Goal: Task Accomplishment & Management: Use online tool/utility

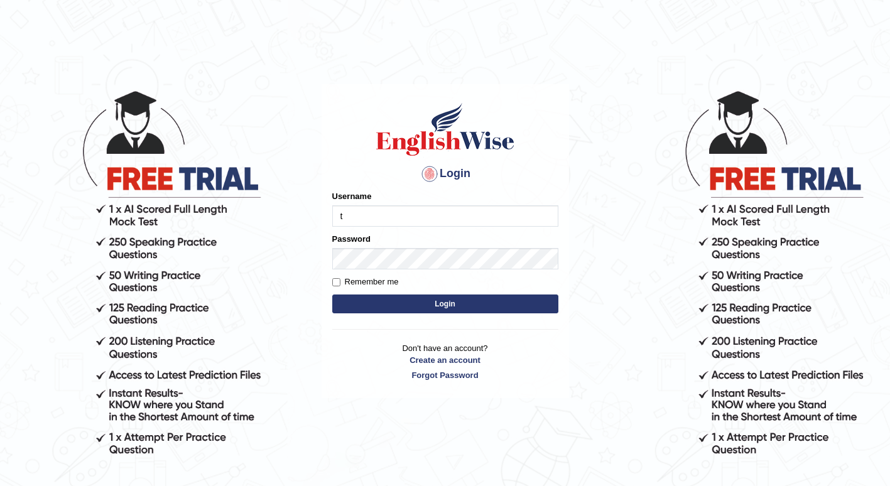
type input "Tshering_Phuntsho2025"
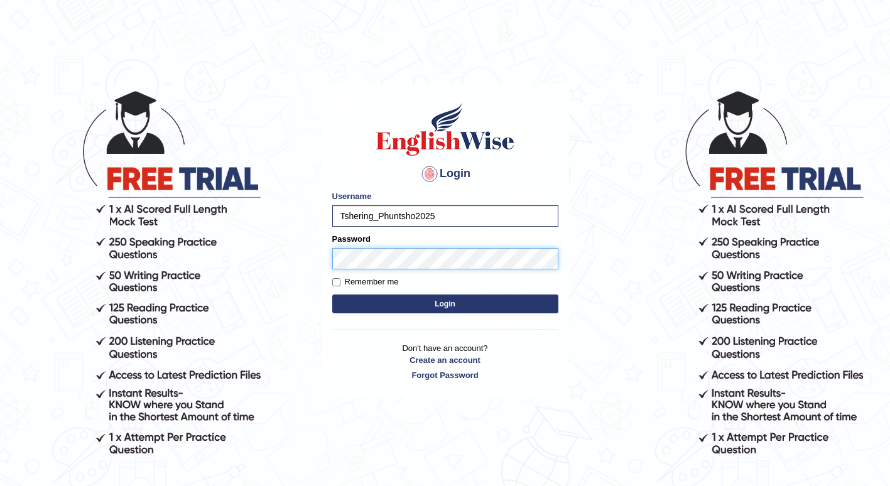
click at [332, 294] on button "Login" at bounding box center [445, 303] width 226 height 19
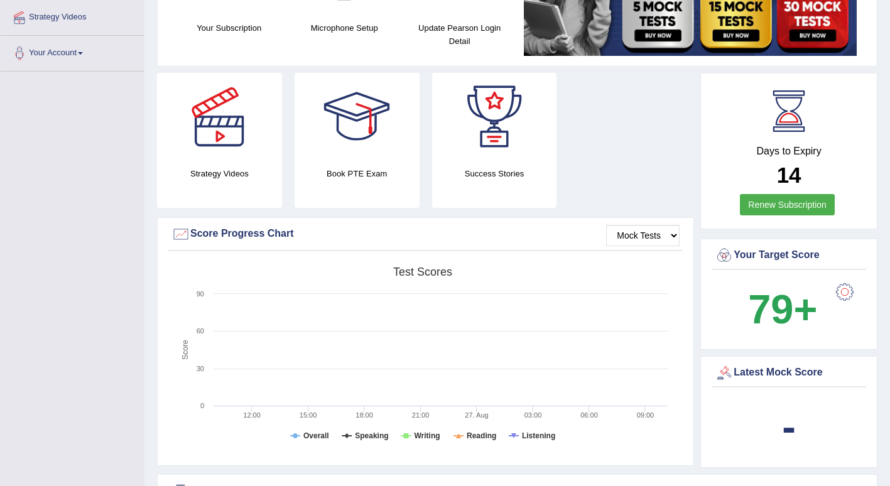
scroll to position [60, 0]
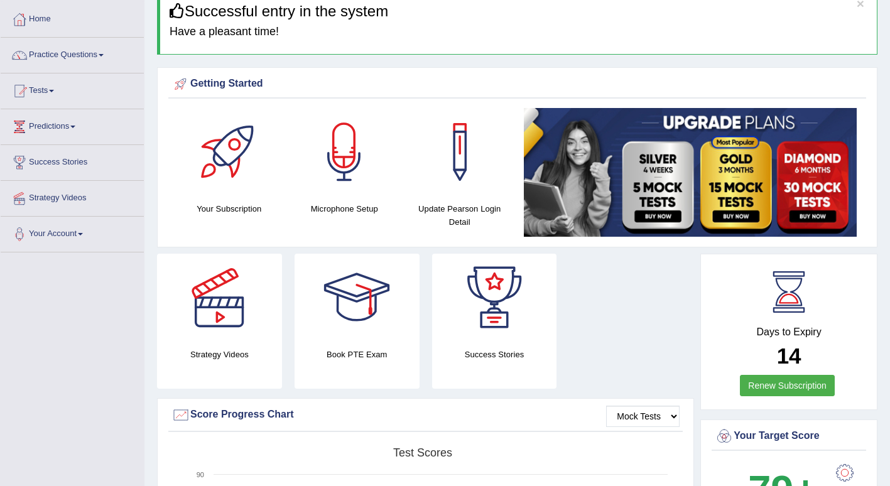
click at [55, 92] on link "Tests" at bounding box center [72, 88] width 143 height 31
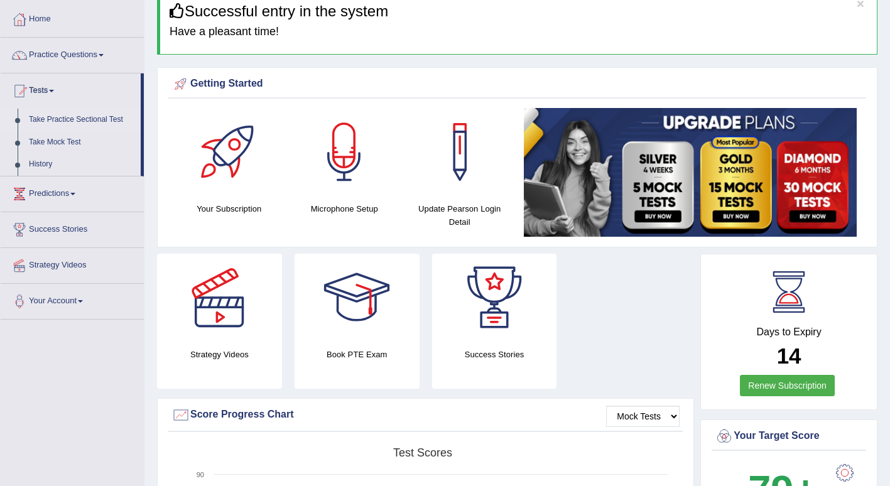
click at [57, 118] on link "Take Practice Sectional Test" at bounding box center [81, 120] width 117 height 23
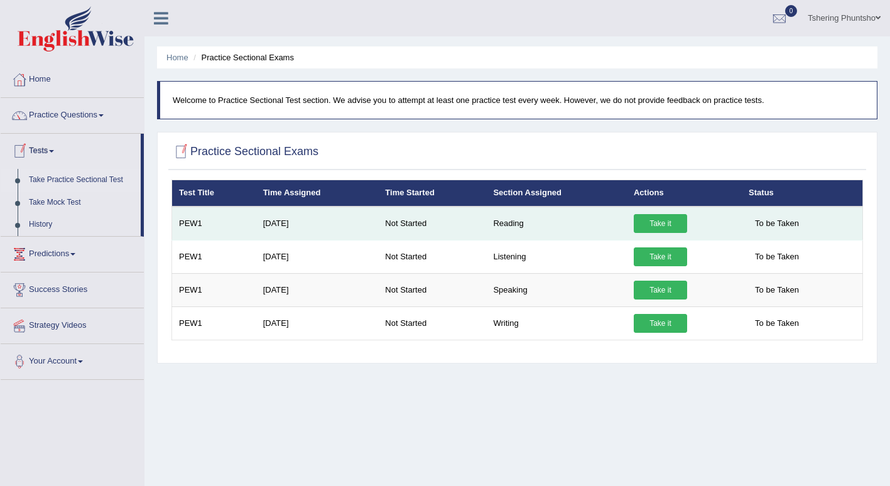
click at [652, 223] on link "Take it" at bounding box center [660, 223] width 53 height 19
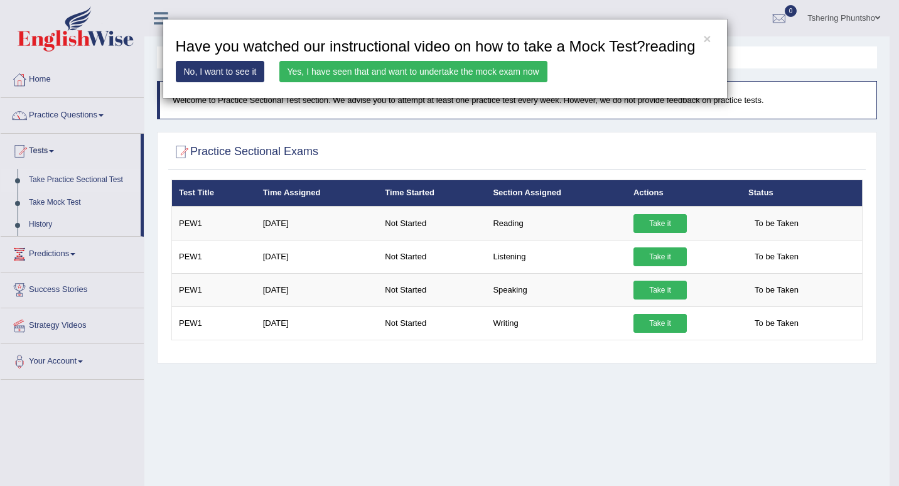
click at [222, 72] on link "No, I want to see it" at bounding box center [220, 71] width 89 height 21
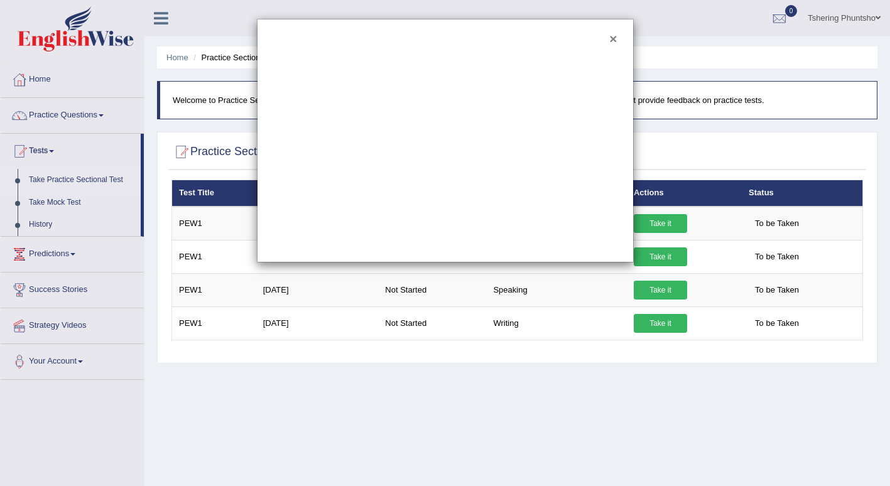
click at [612, 38] on button "×" at bounding box center [613, 38] width 8 height 13
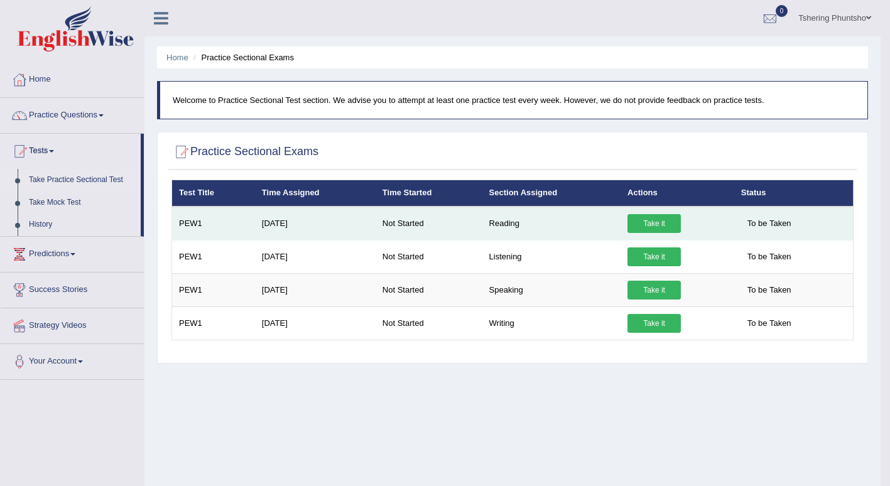
click at [659, 222] on link "Take it" at bounding box center [653, 223] width 53 height 19
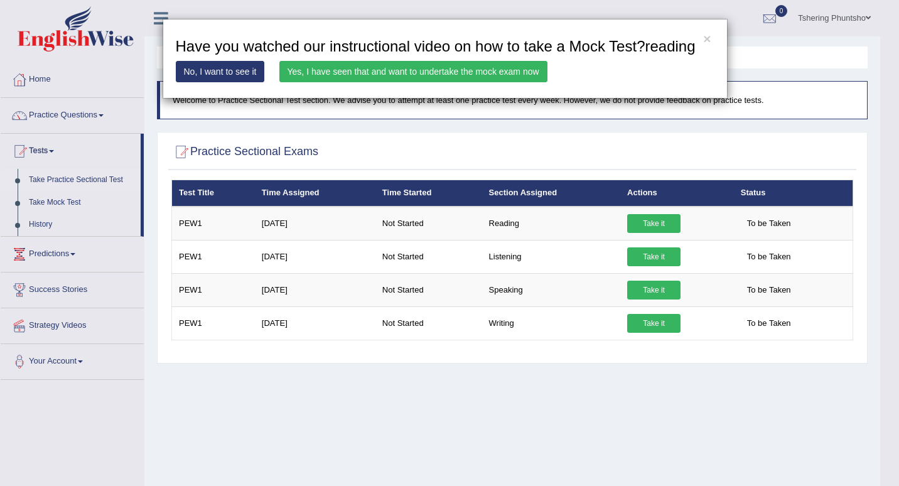
click at [549, 445] on div "× Have you watched our instructional video on how to take a Mock Test?reading N…" at bounding box center [449, 243] width 899 height 486
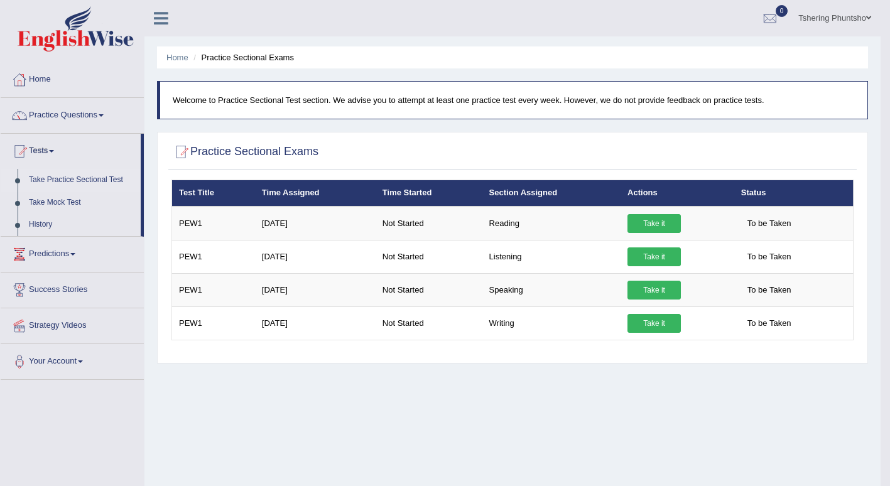
click at [573, 414] on div "Home Practice Sectional Exams Welcome to Practice Sectional Test section. We ad…" at bounding box center [512, 314] width 736 height 628
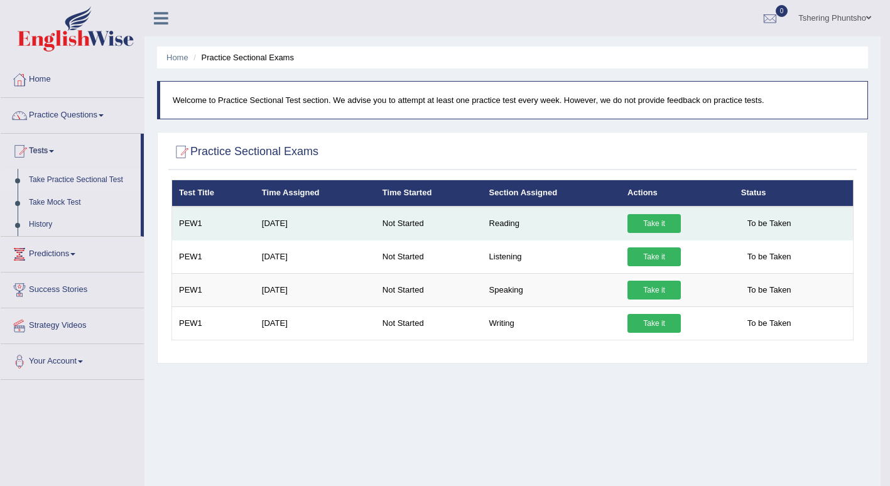
click at [650, 228] on link "Take it" at bounding box center [653, 223] width 53 height 19
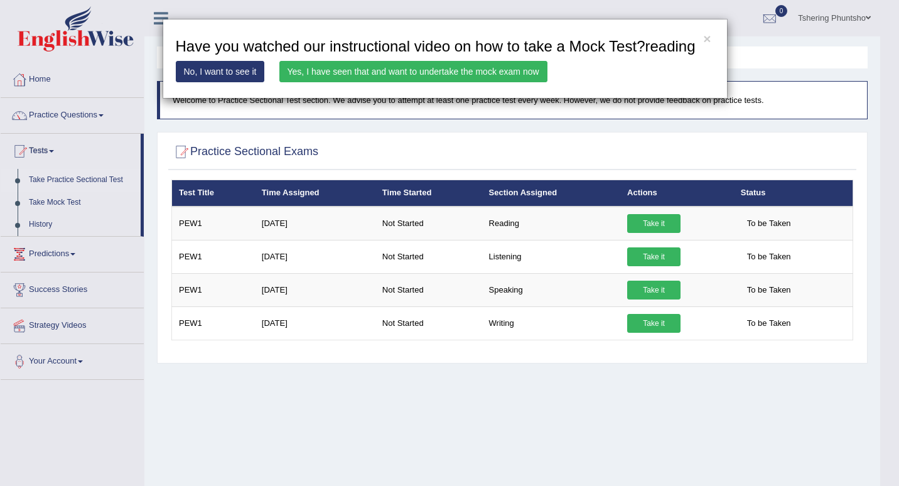
click at [383, 68] on link "Yes, I have seen that and want to undertake the mock exam now" at bounding box center [413, 71] width 268 height 21
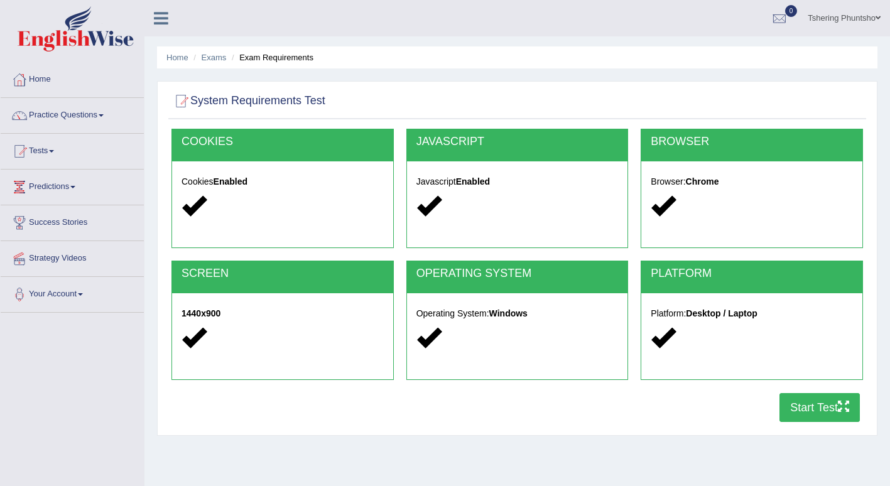
click at [810, 409] on button "Start Test" at bounding box center [819, 407] width 80 height 29
